Goal: Task Accomplishment & Management: Use online tool/utility

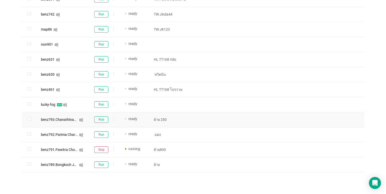
scroll to position [306, 0]
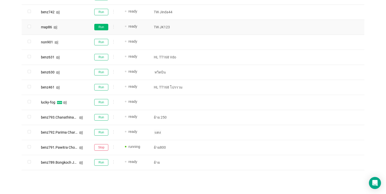
click at [105, 27] on button "Run" at bounding box center [101, 27] width 14 height 7
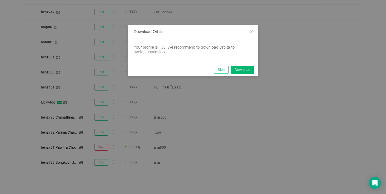
click at [220, 68] on button "Skip" at bounding box center [221, 70] width 15 height 8
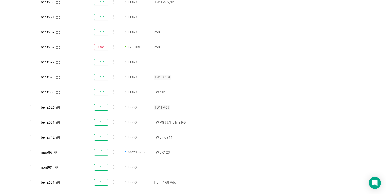
scroll to position [0, 0]
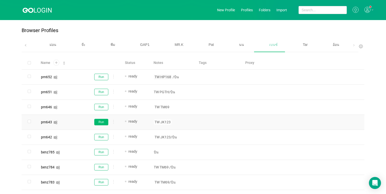
click at [103, 122] on button "Run" at bounding box center [101, 122] width 14 height 7
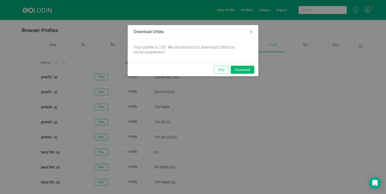
click at [217, 71] on button "Skip" at bounding box center [221, 70] width 15 height 8
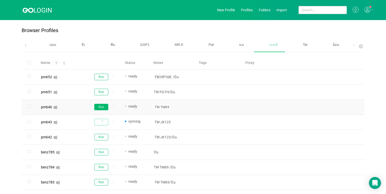
click at [103, 107] on button "Run" at bounding box center [101, 107] width 14 height 7
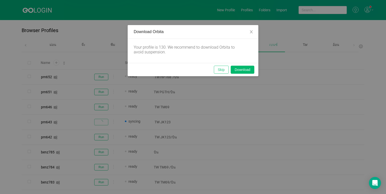
click at [223, 67] on button "Skip" at bounding box center [221, 70] width 15 height 8
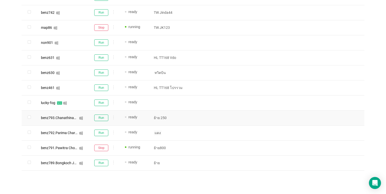
scroll to position [306, 0]
drag, startPoint x: 104, startPoint y: 130, endPoint x: 111, endPoint y: 128, distance: 7.7
click at [104, 130] on button "Run" at bounding box center [101, 132] width 14 height 7
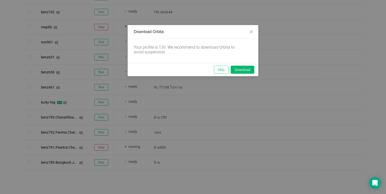
click at [224, 70] on button "Skip" at bounding box center [221, 70] width 15 height 8
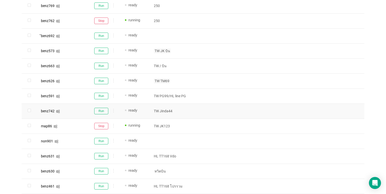
scroll to position [206, 0]
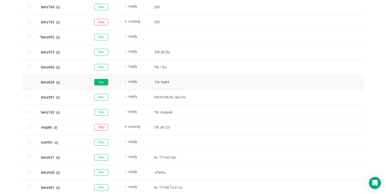
click at [99, 83] on button "Run" at bounding box center [101, 82] width 14 height 7
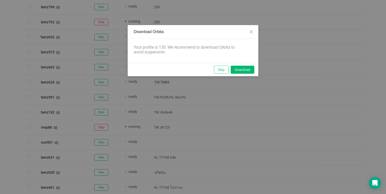
click at [225, 67] on button "Skip" at bounding box center [221, 70] width 15 height 8
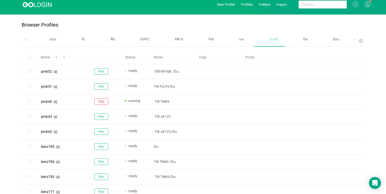
scroll to position [0, 0]
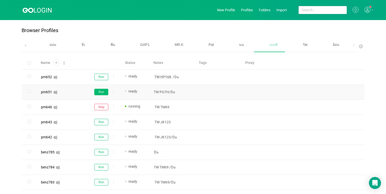
click at [98, 91] on button "Run" at bounding box center [101, 92] width 14 height 7
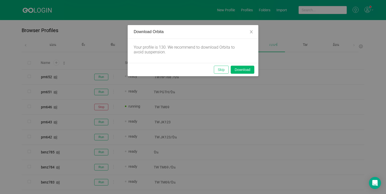
click at [224, 69] on button "Skip" at bounding box center [221, 70] width 15 height 8
